Goal: Task Accomplishment & Management: Manage account settings

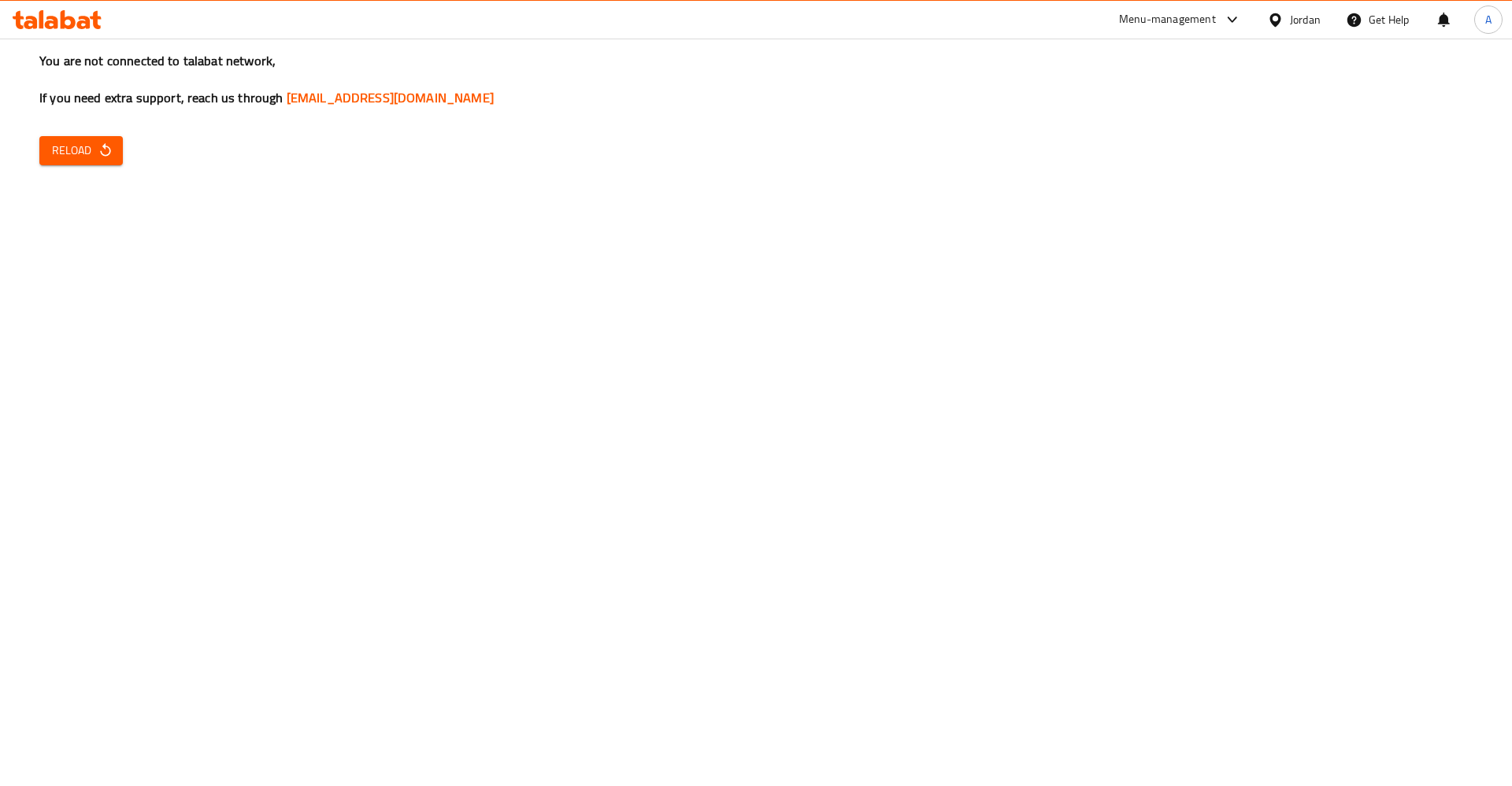
click at [86, 129] on div "You are not connected to talabat network, If you need extra support, reach us t…" at bounding box center [756, 393] width 1512 height 786
click at [92, 151] on span "Reload" at bounding box center [81, 151] width 58 height 20
click at [78, 147] on span "Reload" at bounding box center [81, 151] width 58 height 20
drag, startPoint x: 85, startPoint y: 173, endPoint x: 81, endPoint y: 165, distance: 8.9
click at [85, 172] on div "You are not connected to talabat network, If you need extra support, reach us t…" at bounding box center [756, 393] width 1512 height 786
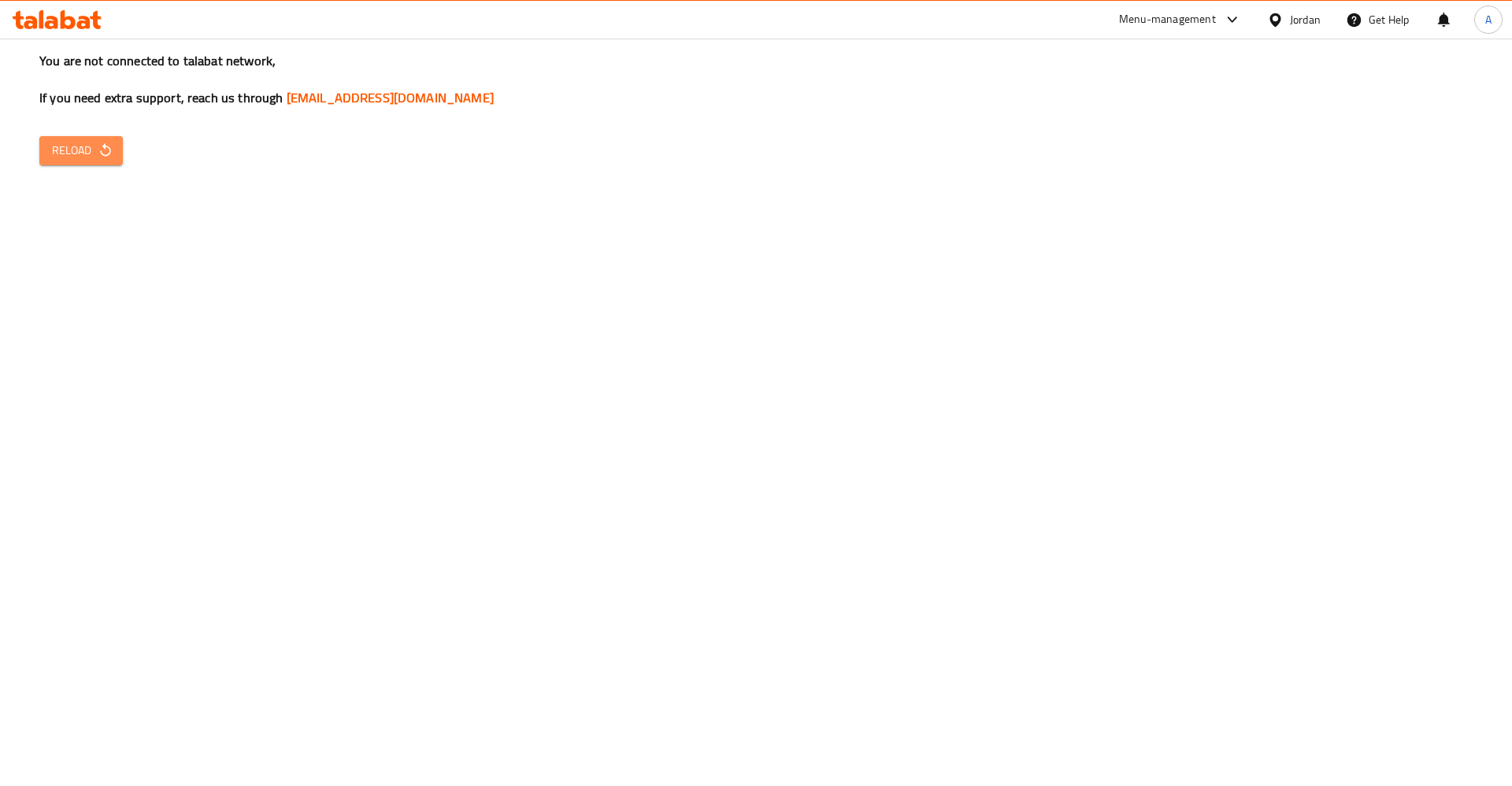
click at [81, 165] on button "Reload" at bounding box center [81, 151] width 83 height 29
click at [81, 156] on span "Reload" at bounding box center [81, 151] width 58 height 20
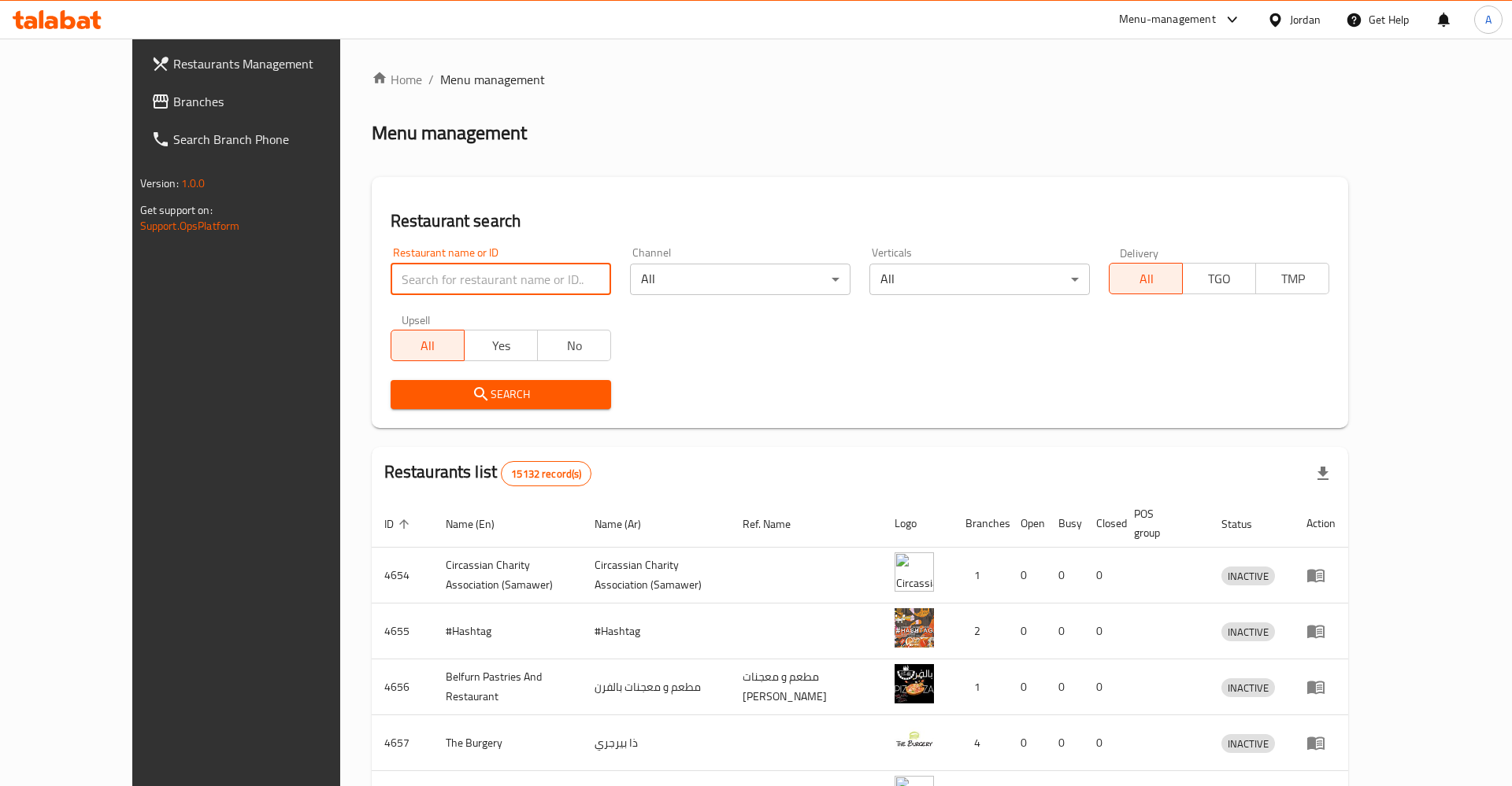
click at [401, 282] on input "search" at bounding box center [501, 279] width 221 height 31
type input "htjp"
type input "ا"
type input "افتح"
click at [386, 369] on div "Upsell All Yes No" at bounding box center [500, 338] width 239 height 66
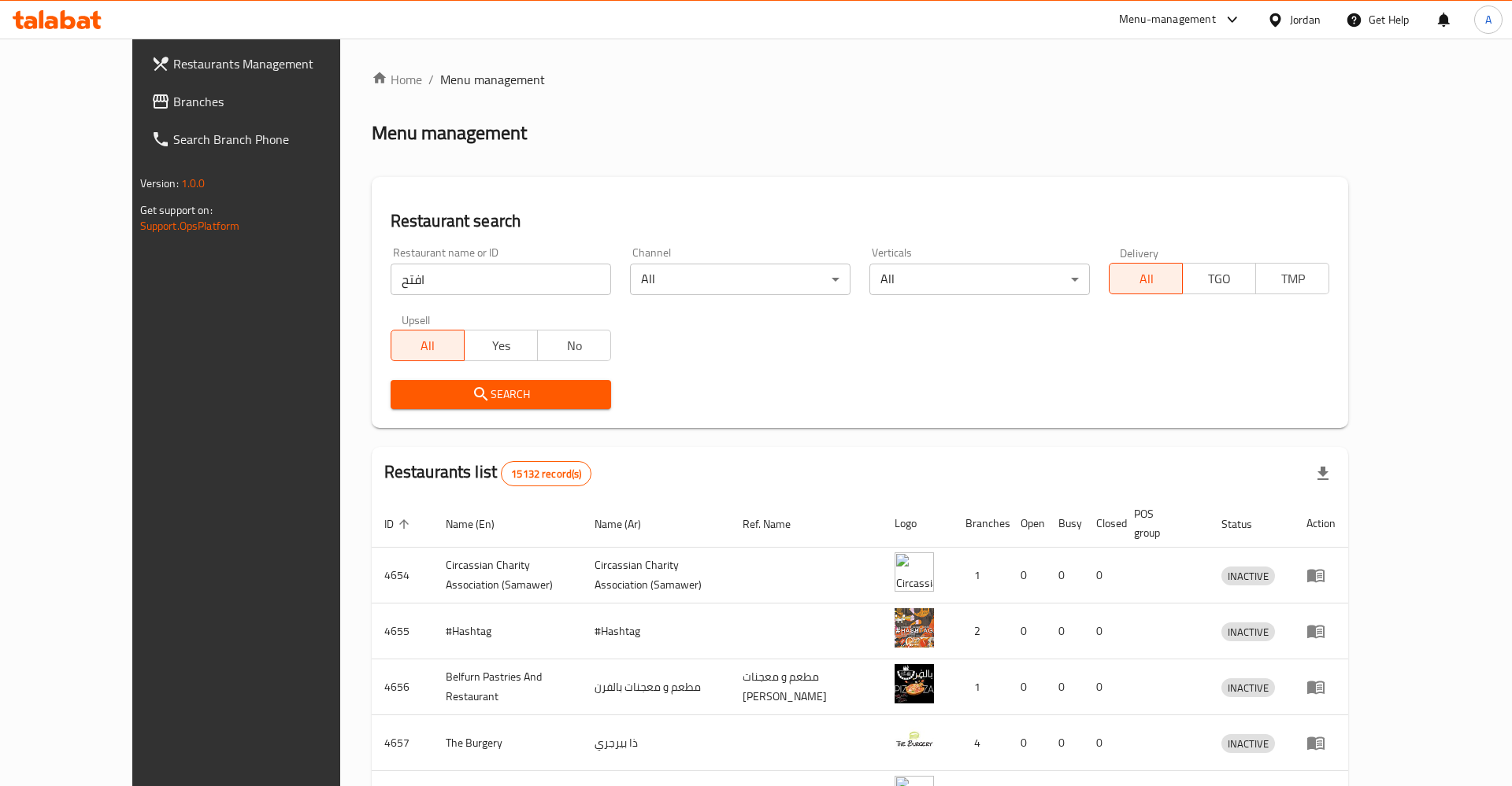
click at [407, 391] on span "Search" at bounding box center [501, 394] width 196 height 20
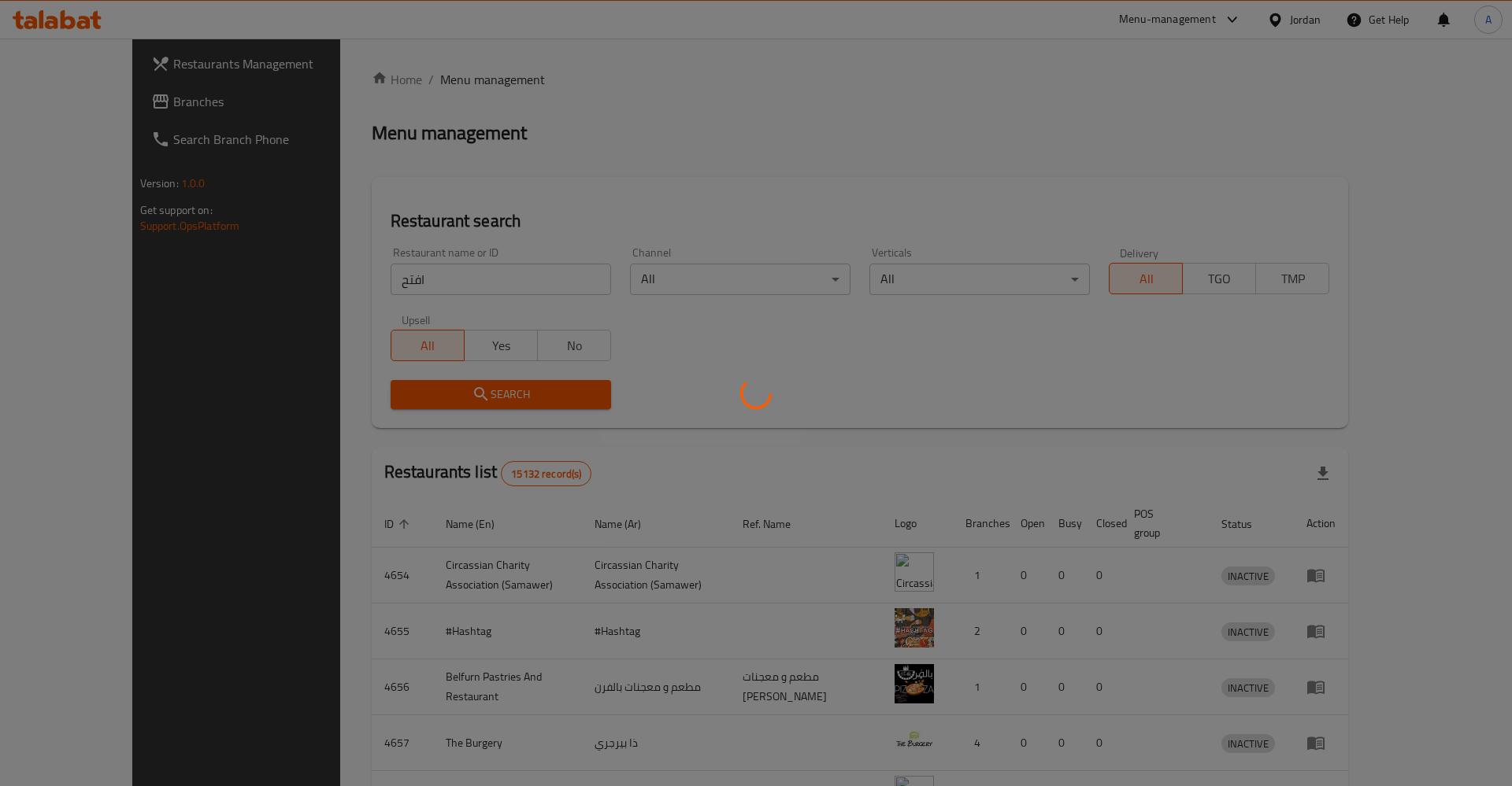
click at [407, 391] on div at bounding box center [756, 393] width 1512 height 786
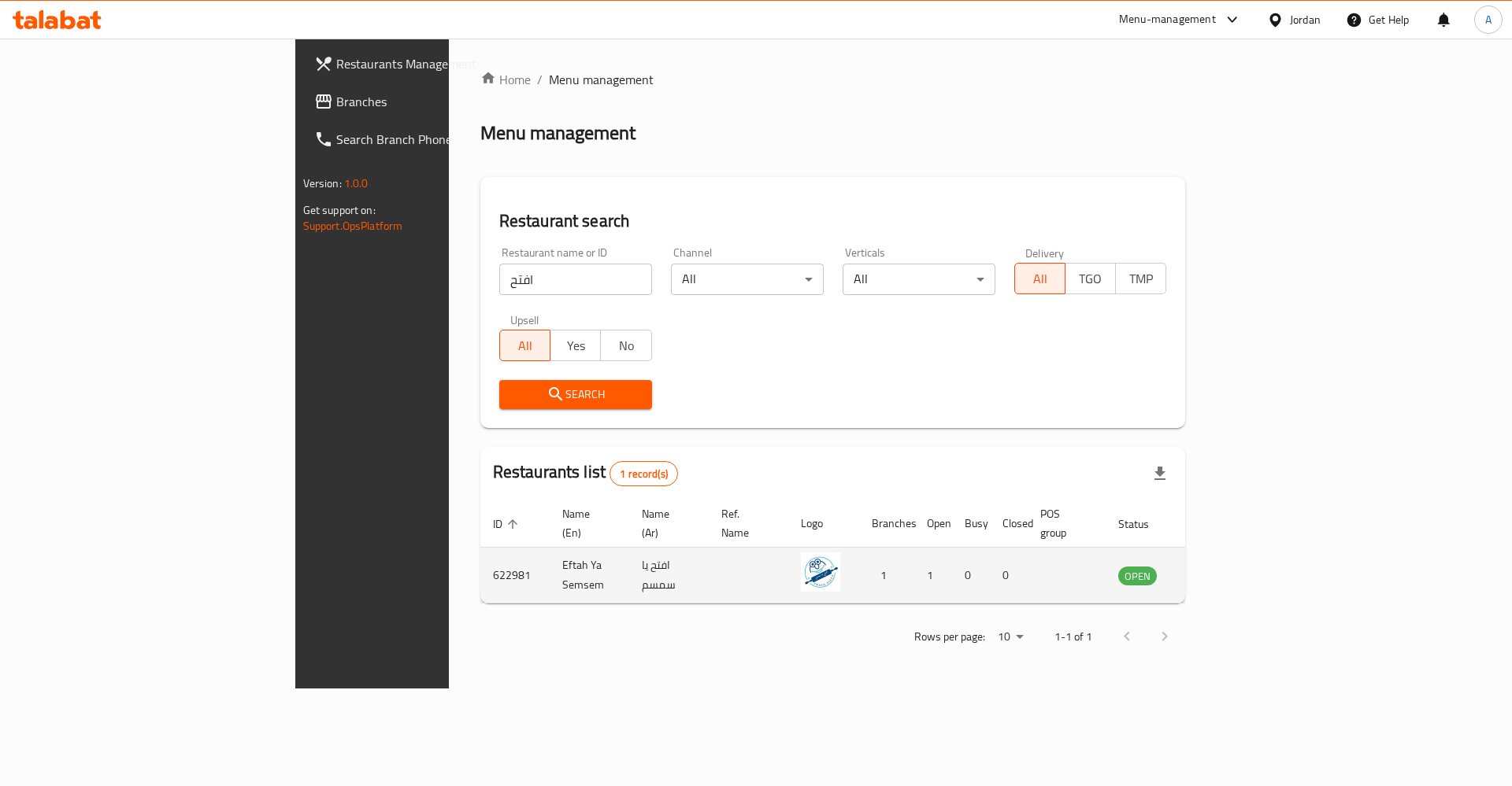
click at [1243, 565] on td "enhanced table" at bounding box center [1215, 575] width 55 height 56
click at [1219, 570] on icon "enhanced table" at bounding box center [1210, 576] width 17 height 13
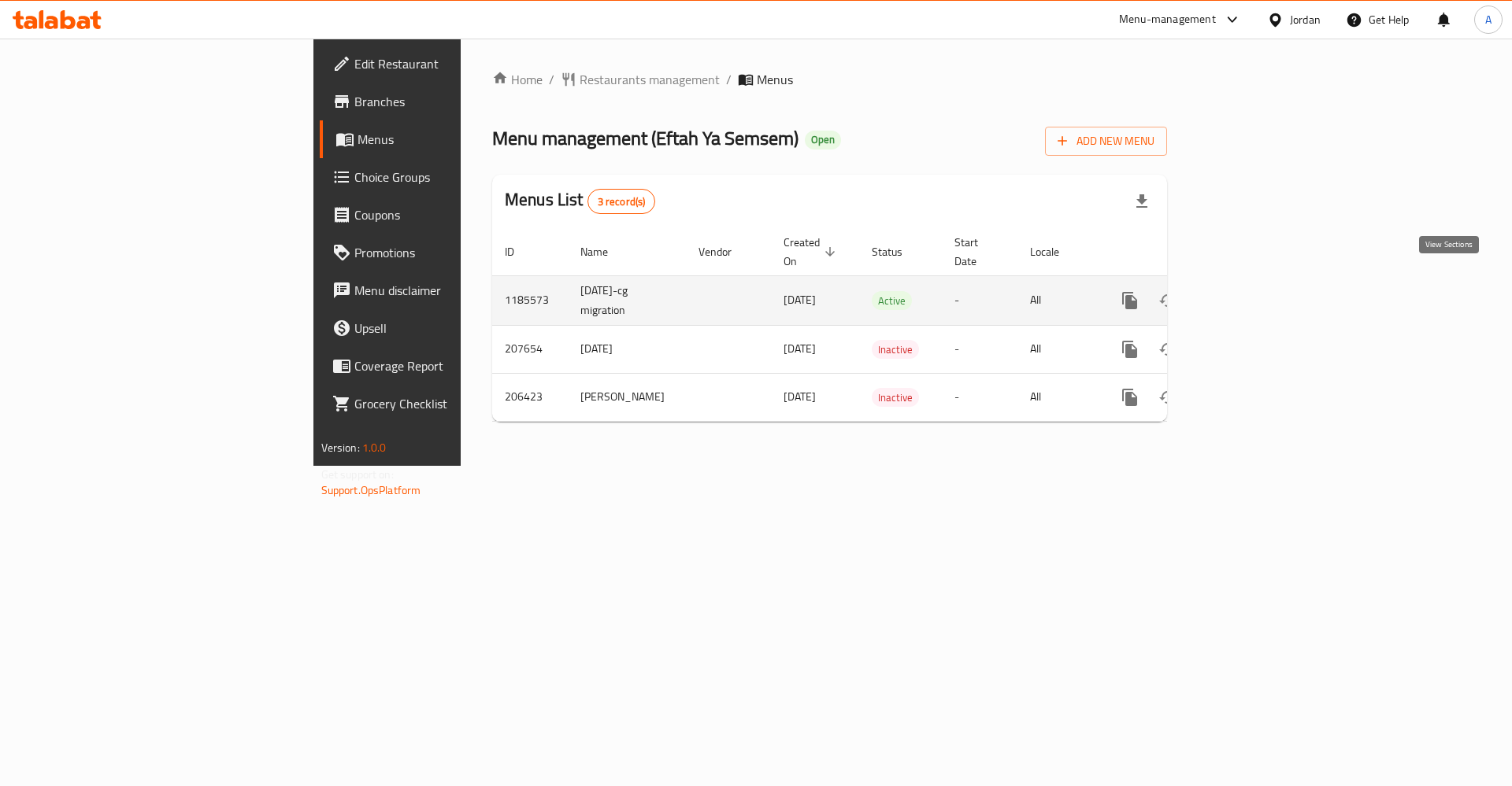
click at [1253, 291] on icon "enhanced table" at bounding box center [1243, 300] width 19 height 19
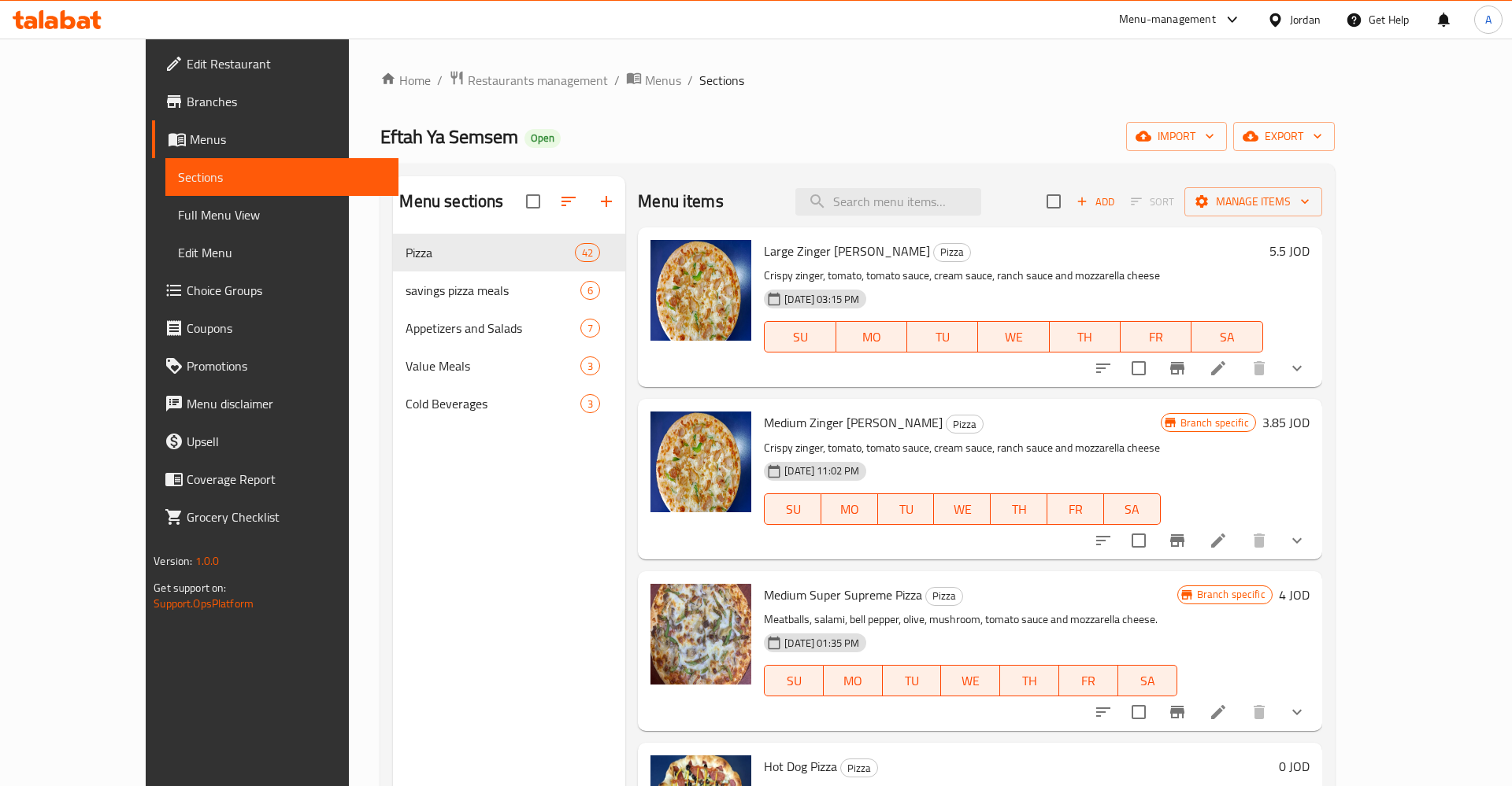
click at [1186, 373] on icon "Branch-specific-item" at bounding box center [1177, 367] width 19 height 19
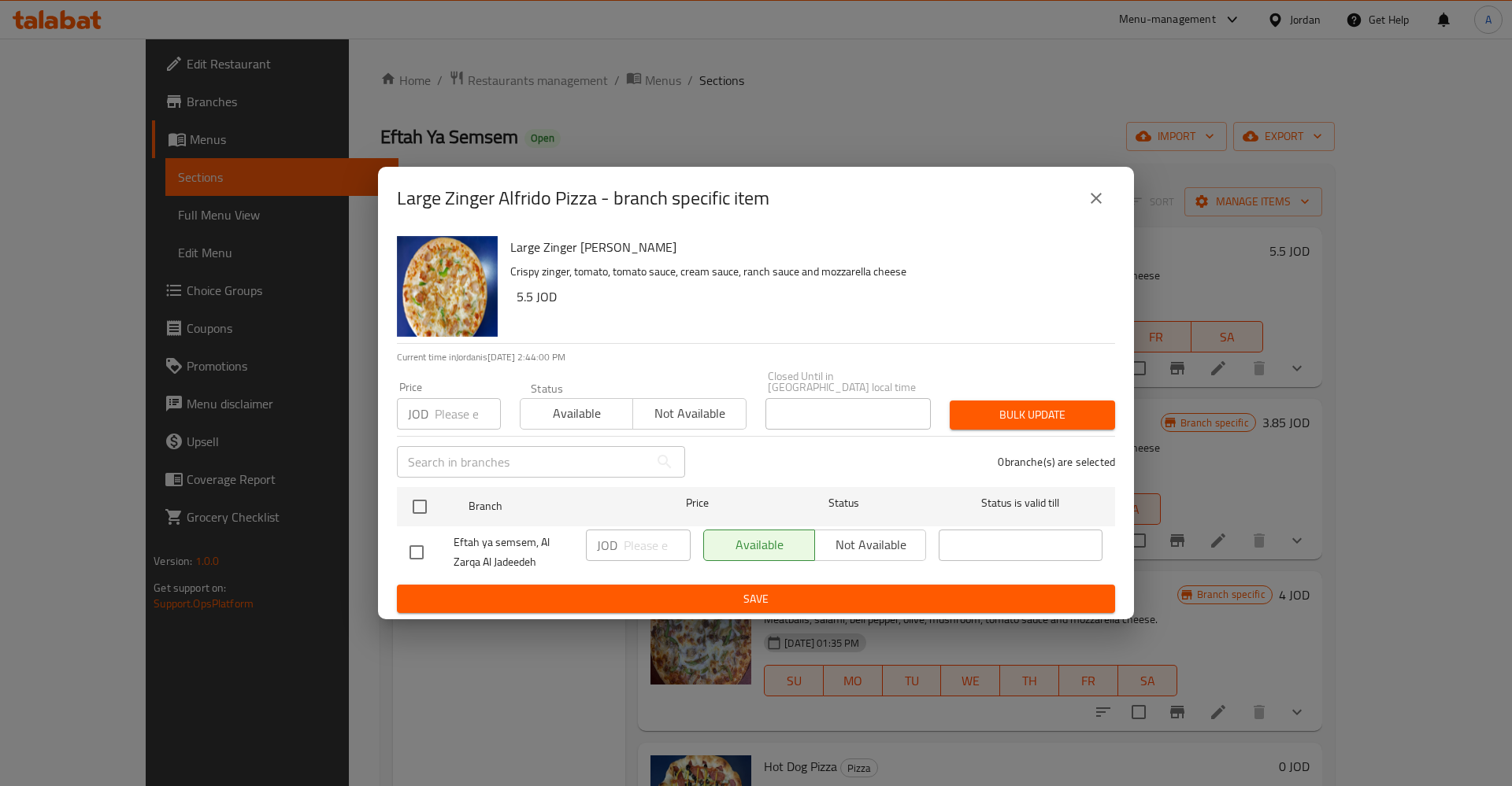
click at [1082, 229] on div "Large Zinger Alfrido Pizza - branch specific item" at bounding box center [756, 198] width 756 height 63
click at [1095, 203] on icon "close" at bounding box center [1096, 198] width 11 height 11
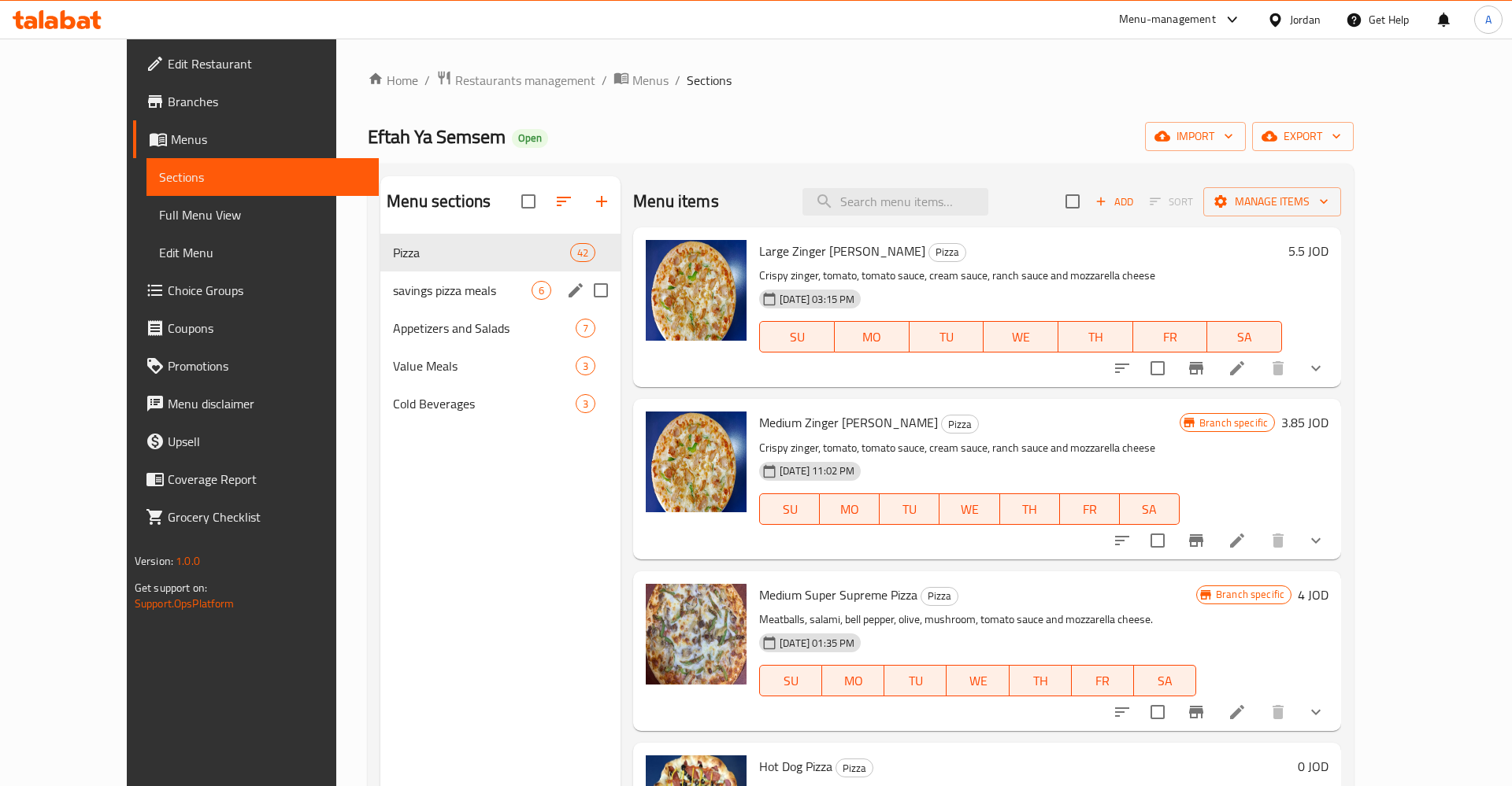
click at [380, 306] on div "savings pizza meals 6" at bounding box center [500, 290] width 240 height 38
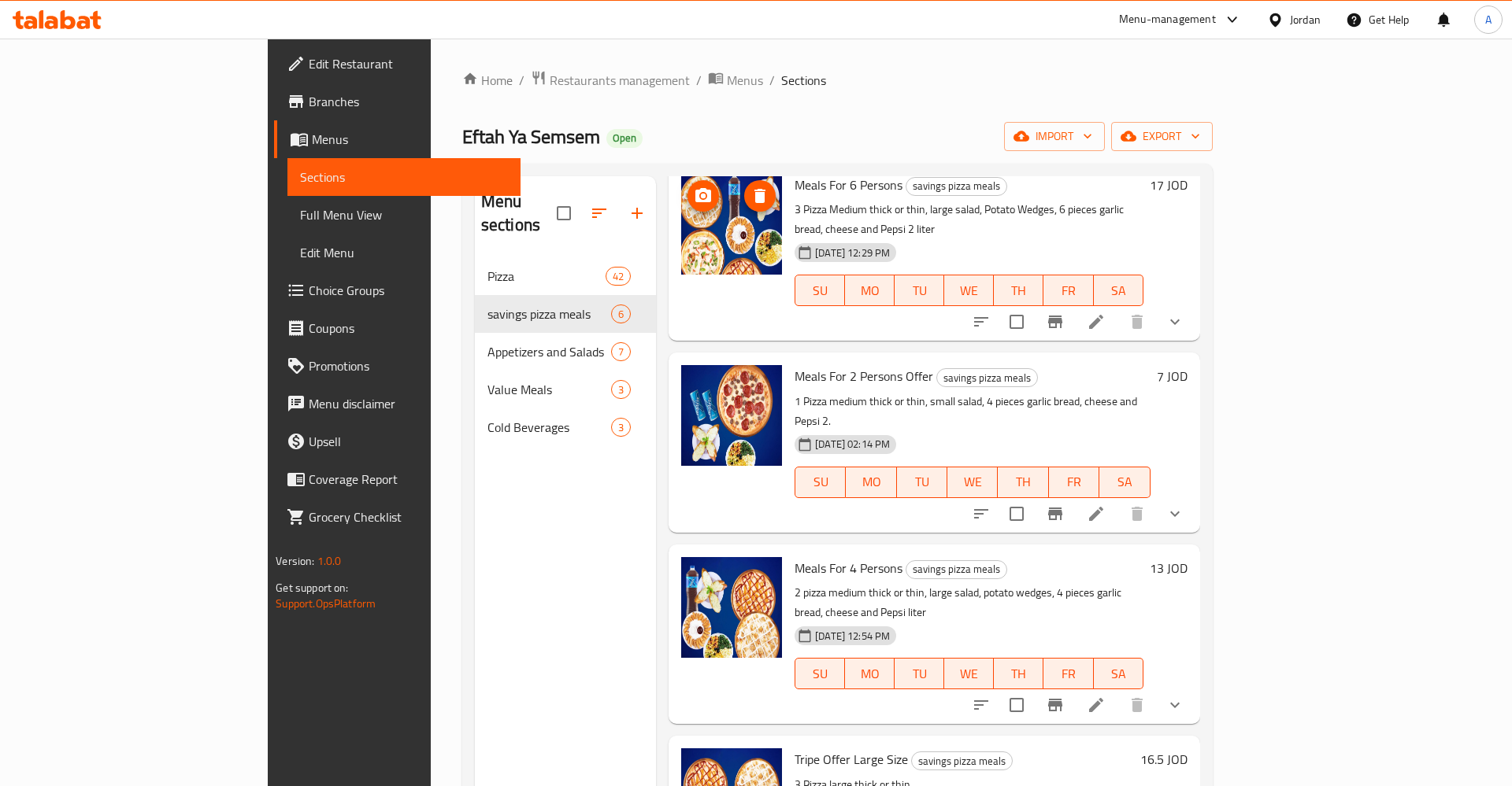
scroll to position [123, 0]
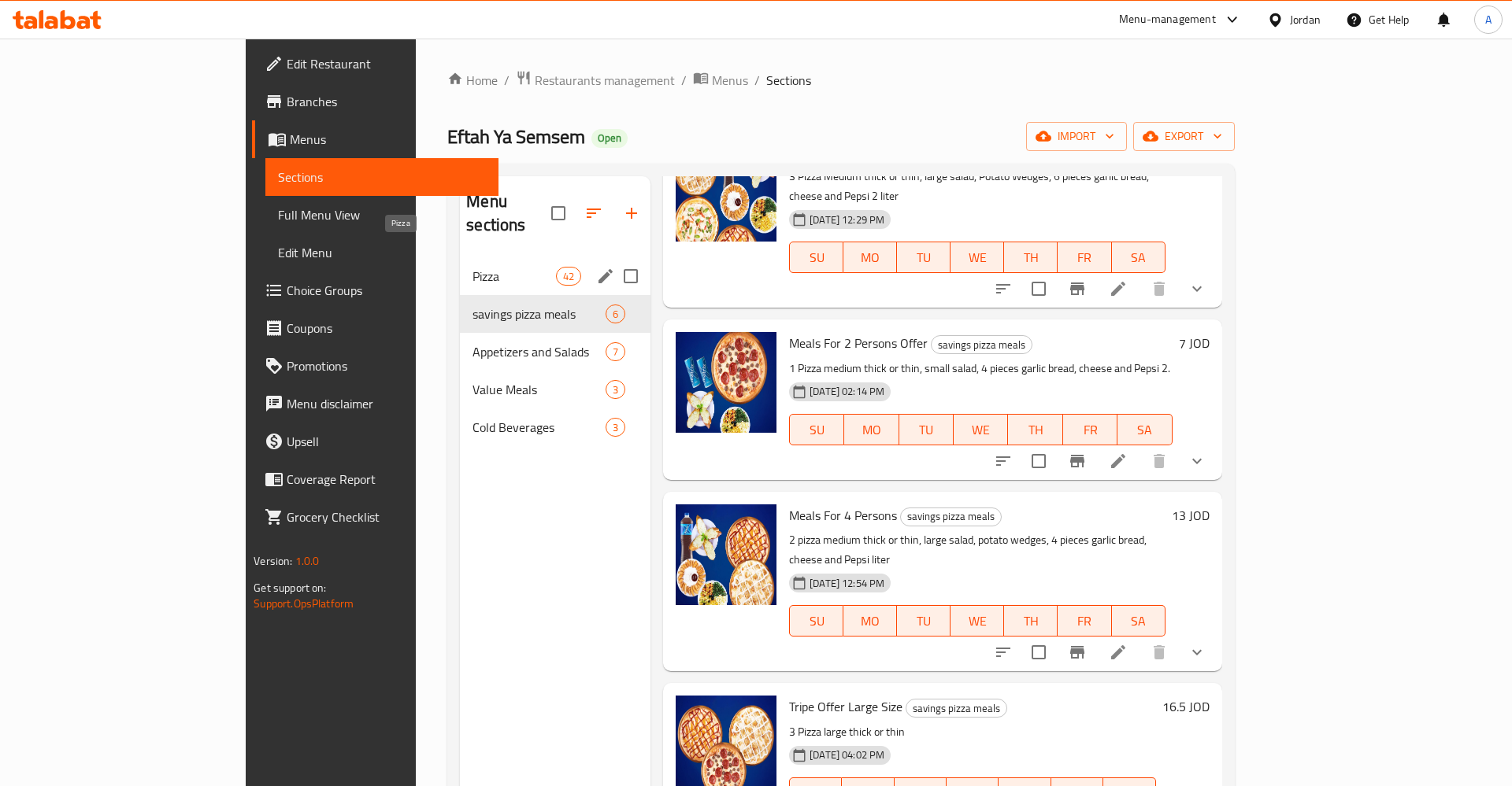
click at [473, 267] on span "Pizza" at bounding box center [514, 276] width 83 height 19
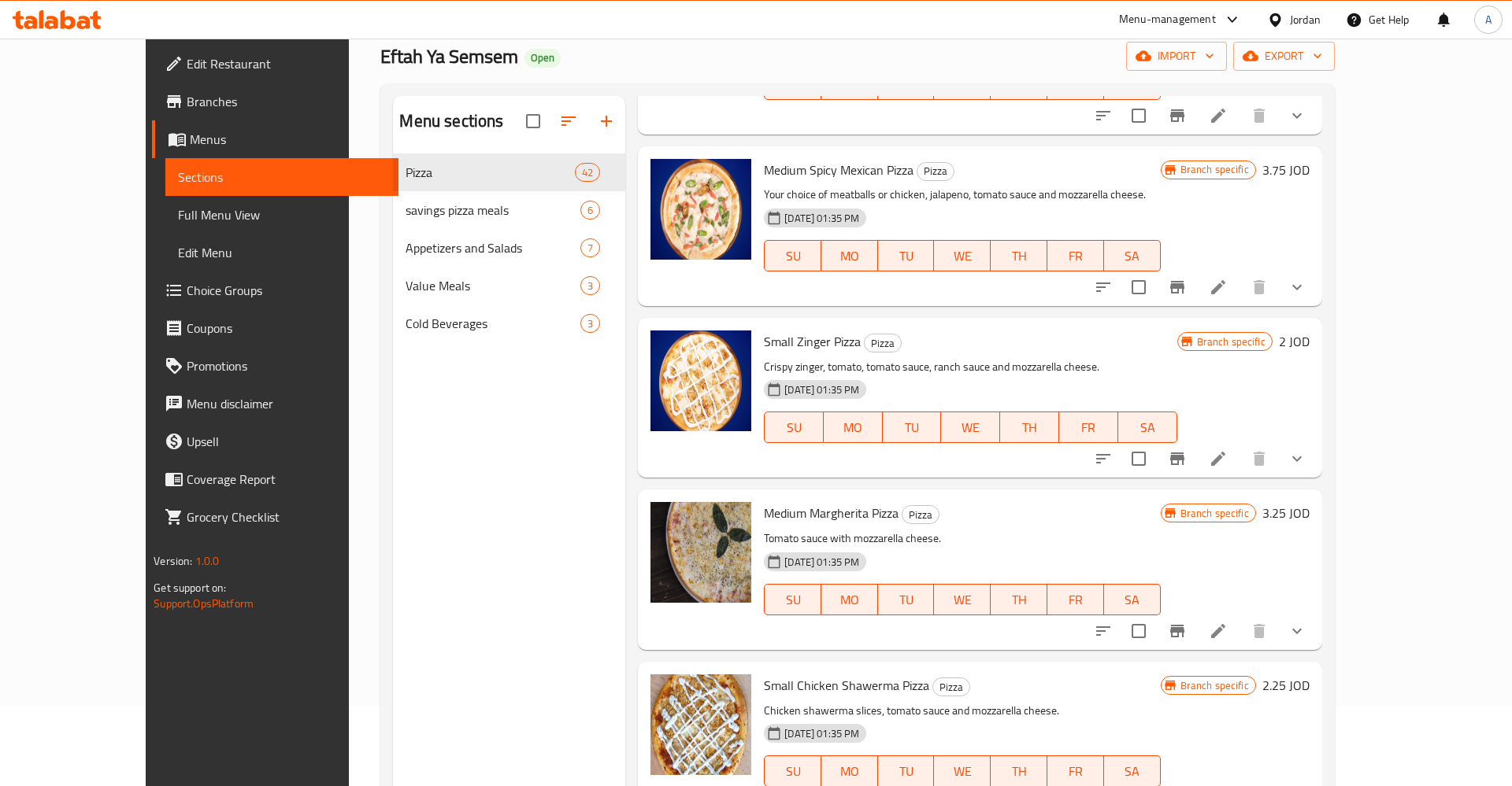
scroll to position [1596, 0]
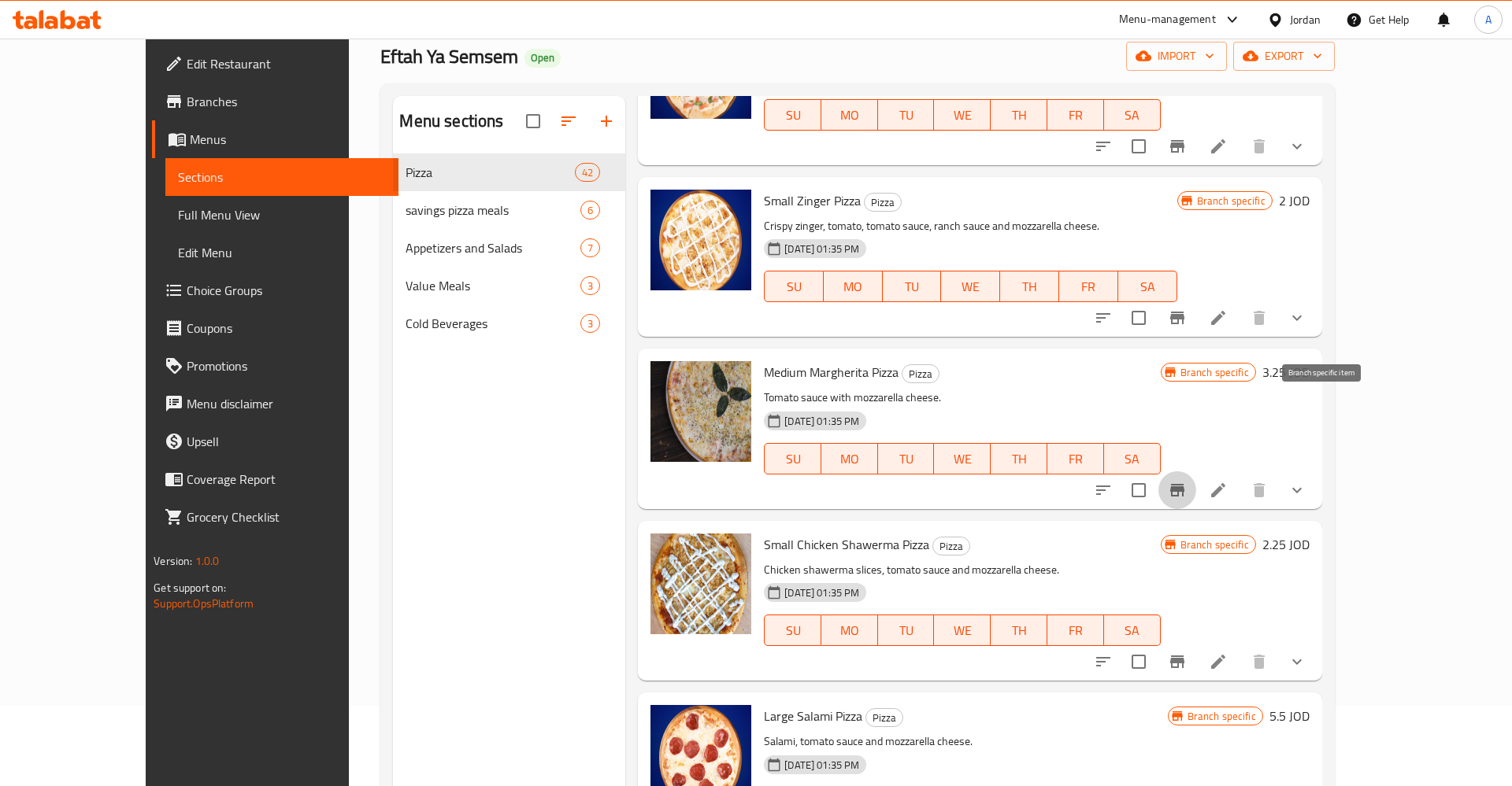
click at [1186, 481] on icon "Branch-specific-item" at bounding box center [1177, 490] width 19 height 19
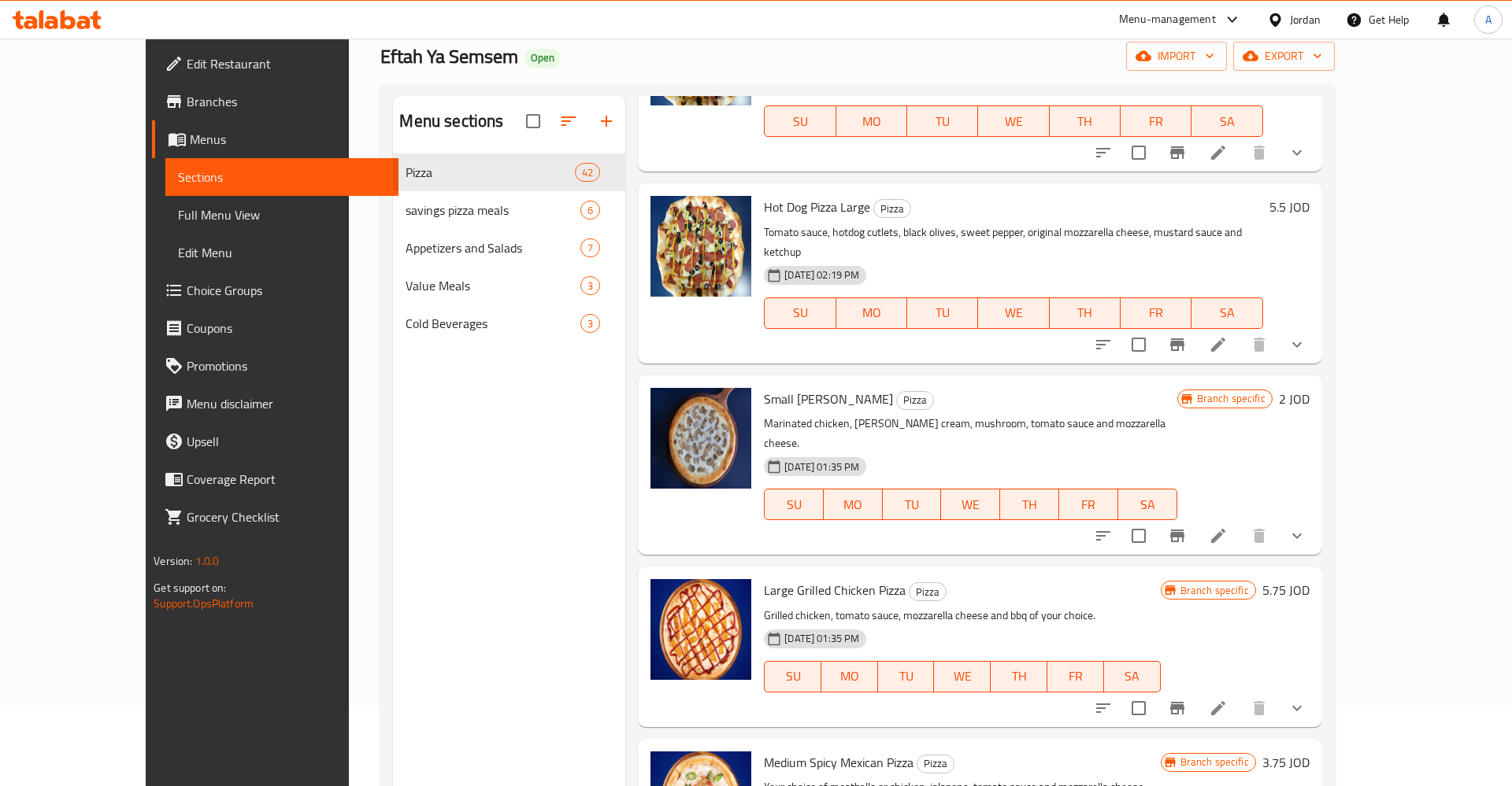
scroll to position [859, 0]
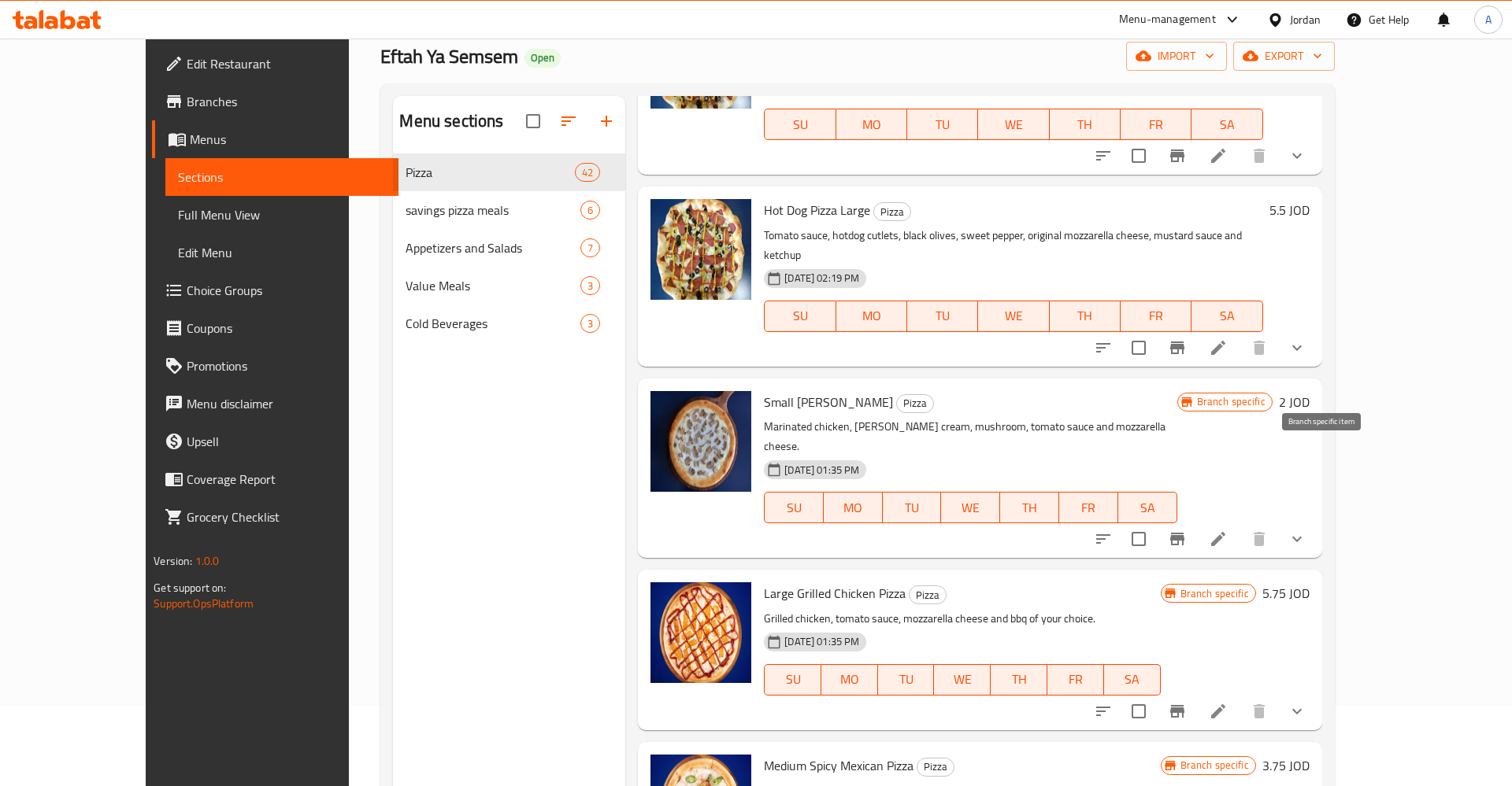
click at [1185, 532] on icon "Branch-specific-item" at bounding box center [1177, 539] width 14 height 13
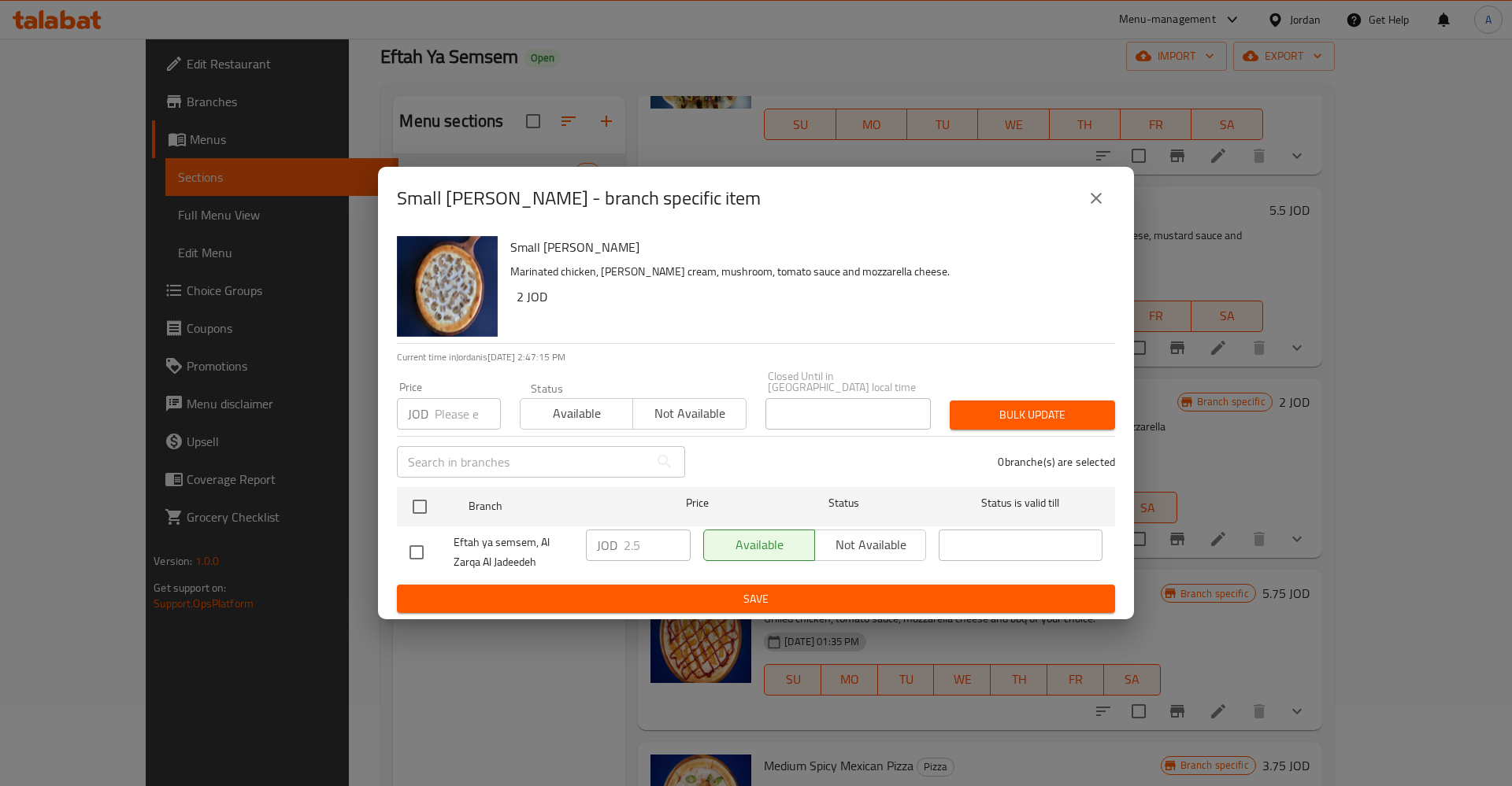
click at [1089, 203] on icon "close" at bounding box center [1096, 198] width 19 height 19
